Goal: Information Seeking & Learning: Understand process/instructions

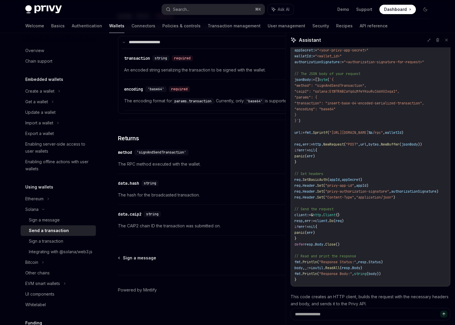
scroll to position [435, 0]
drag, startPoint x: 117, startPoint y: 162, endPoint x: 203, endPoint y: 161, distance: 85.4
click at [203, 161] on span "The RPC method executed with the wallet." at bounding box center [224, 163] width 212 height 7
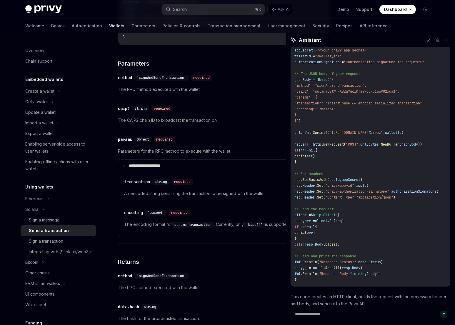
scroll to position [294, 0]
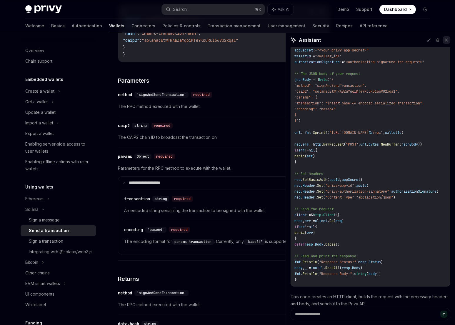
click at [446, 41] on icon at bounding box center [447, 40] width 4 height 4
type textarea "*"
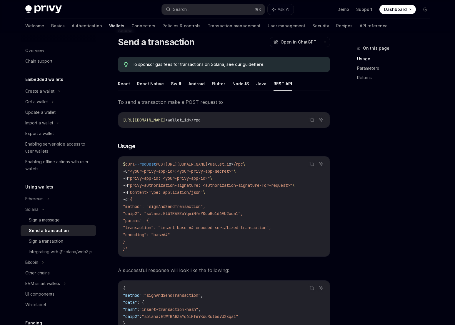
scroll to position [88, 0]
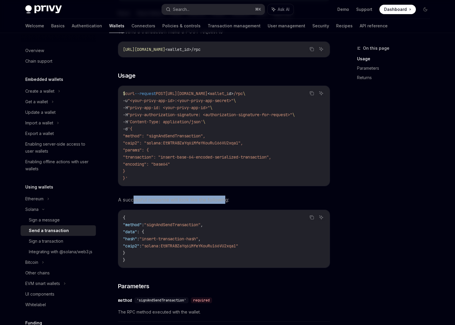
drag, startPoint x: 136, startPoint y: 197, endPoint x: 225, endPoint y: 203, distance: 89.4
click at [225, 203] on span "A successful response will look like the following:" at bounding box center [224, 200] width 212 height 8
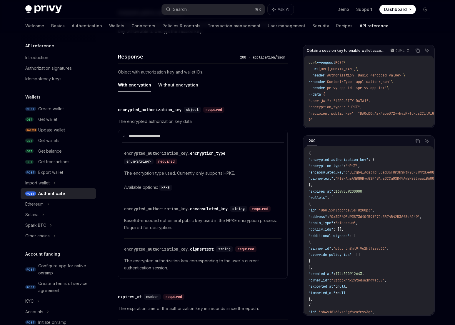
scroll to position [490, 0]
